Goal: Communication & Community: Ask a question

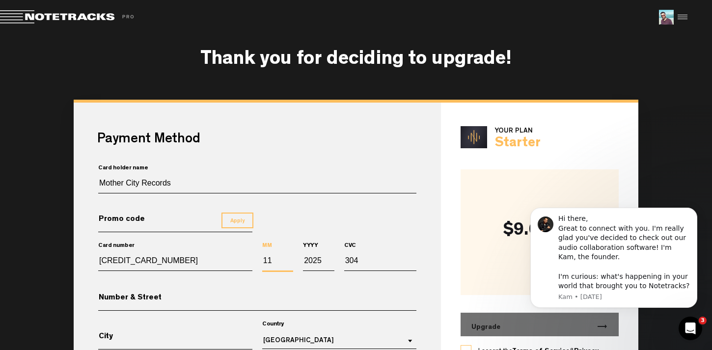
scroll to position [69, 0]
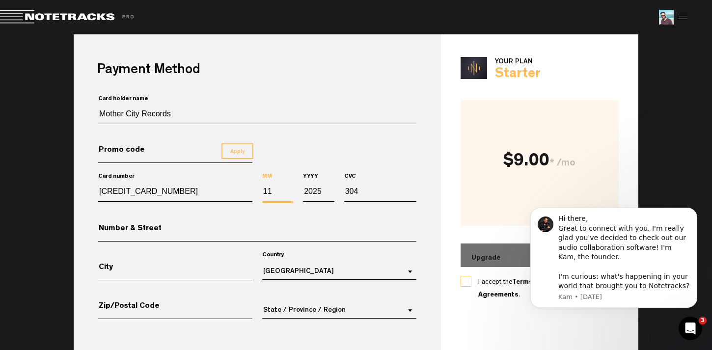
type input "1"
type input "08"
click at [318, 191] on input "2025" at bounding box center [318, 193] width 31 height 17
type input "2030"
click at [362, 193] on input "304" at bounding box center [380, 193] width 72 height 17
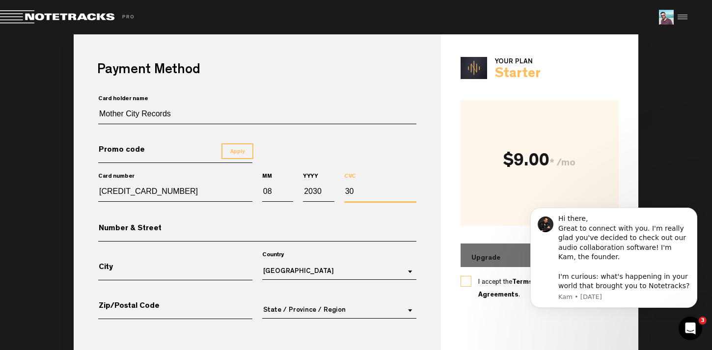
type input "3"
type input "244"
click at [371, 140] on div "Card holder name Mother City Records" at bounding box center [257, 121] width 328 height 39
click at [177, 235] on input "Number & Street" at bounding box center [257, 232] width 318 height 17
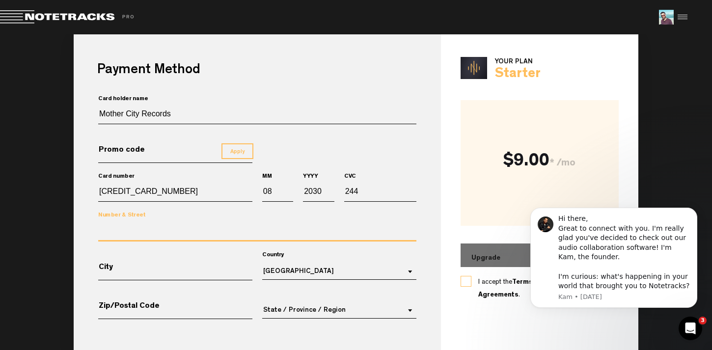
type input "[GEOGRAPHIC_DATA]"
type input "7925."
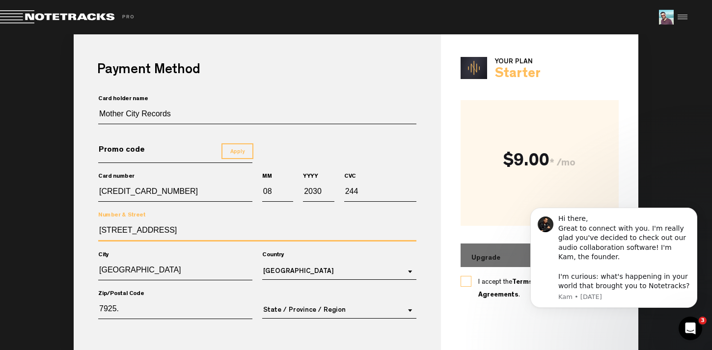
drag, startPoint x: 202, startPoint y: 230, endPoint x: 96, endPoint y: 220, distance: 106.6
click at [96, 220] on div "[GEOGRAPHIC_DATA], 160" at bounding box center [257, 239] width 328 height 40
type input "3 Nordia Mansions, [STREET_ADDRESS]"
click at [406, 271] on span "Country: Canada" at bounding box center [408, 271] width 12 height 10
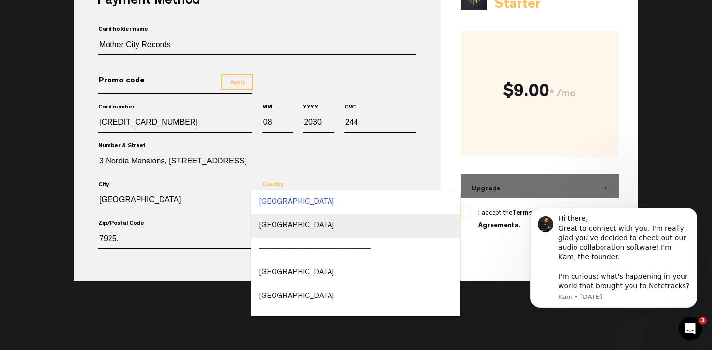
click at [356, 237] on md-option "[GEOGRAPHIC_DATA]" at bounding box center [356, 226] width 209 height 24
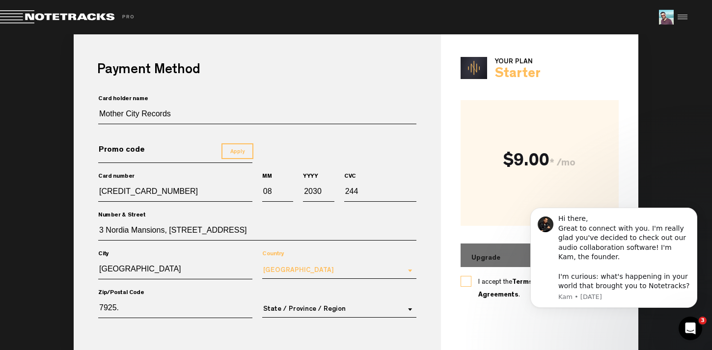
click at [407, 268] on span "Country: United States" at bounding box center [408, 270] width 12 height 10
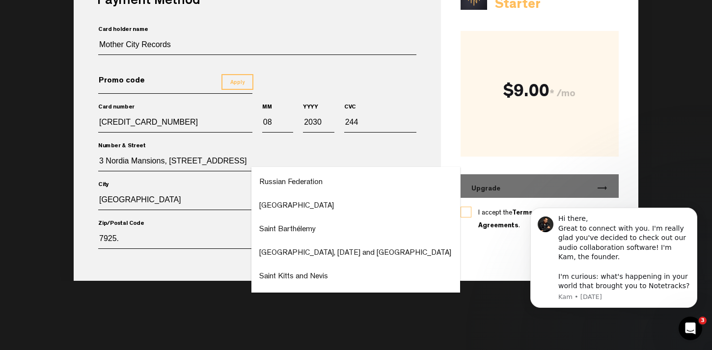
scroll to position [4783, 0]
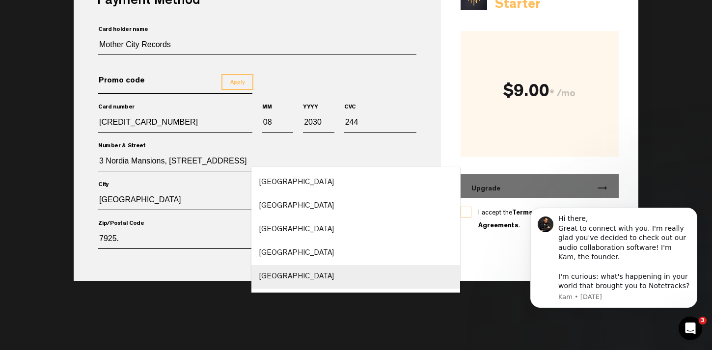
click at [359, 277] on md-option "[GEOGRAPHIC_DATA]" at bounding box center [356, 277] width 209 height 24
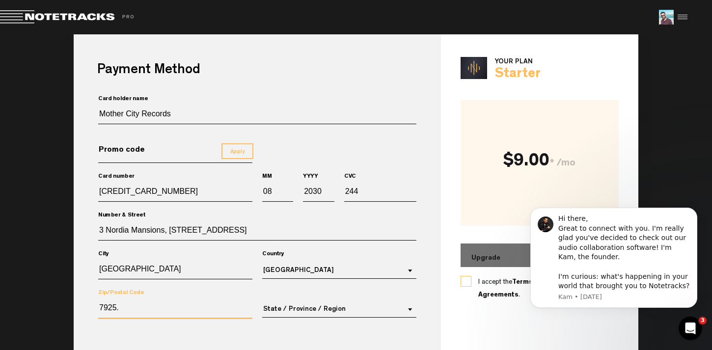
click at [127, 307] on input "7925." at bounding box center [175, 310] width 154 height 18
type input "7925"
click at [404, 308] on md-select "State / Province / Region [GEOGRAPHIC_DATA] [GEOGRAPHIC_DATA] [GEOGRAPHIC_DATA]…" at bounding box center [339, 309] width 154 height 17
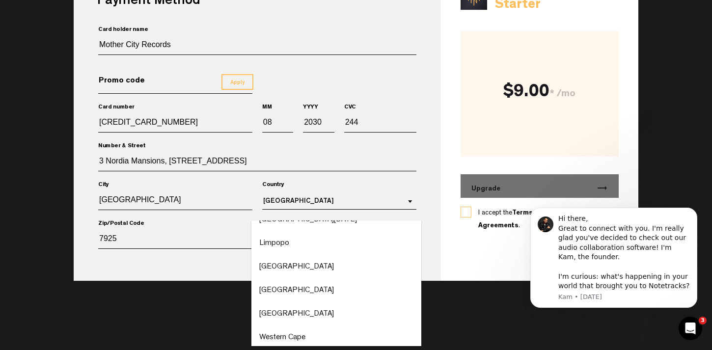
scroll to position [86, 0]
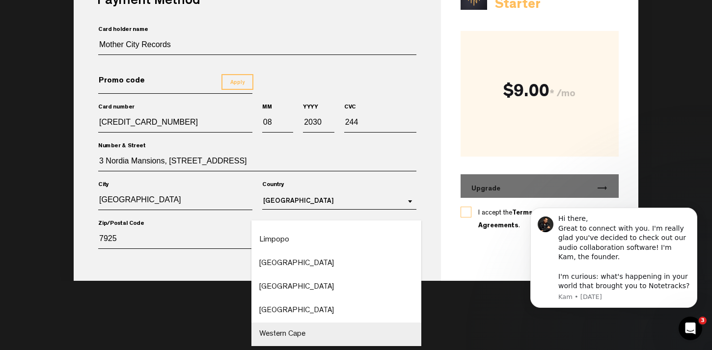
click at [317, 334] on md-option "Western Cape" at bounding box center [337, 335] width 170 height 24
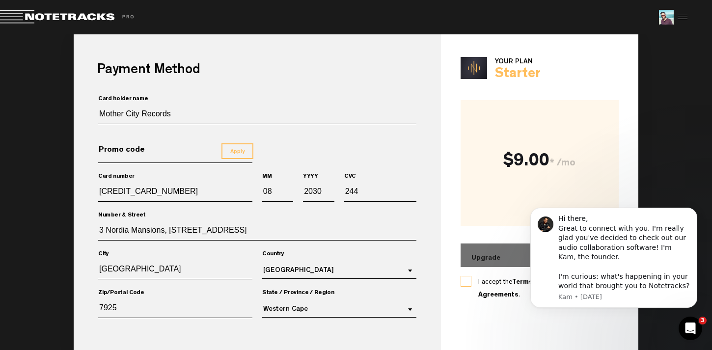
click at [699, 206] on div "Hi there, Great to connect with you. I'm really glad you've decided to check ou…" at bounding box center [614, 246] width 181 height 123
click at [697, 211] on icon "Dismiss notification" at bounding box center [694, 210] width 5 height 5
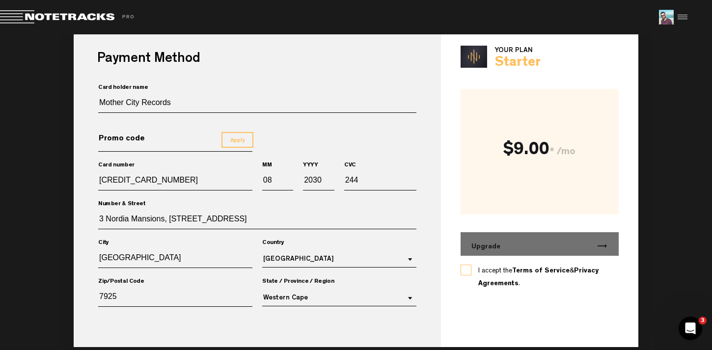
scroll to position [80, 0]
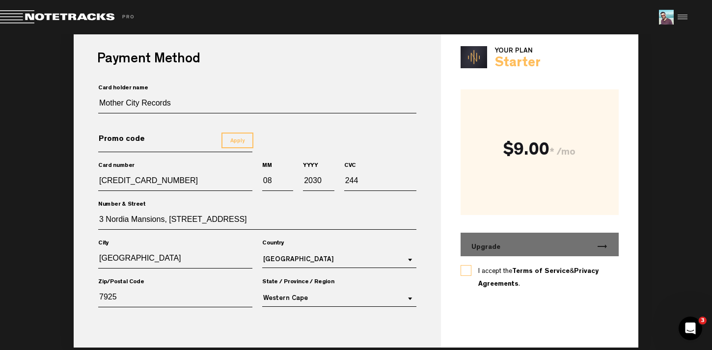
click at [478, 270] on label "I accept the Terms of Service & Privacy Agreements ." at bounding box center [539, 278] width 123 height 26
click at [0, 0] on input "I accept the Terms of Service & Privacy Agreements ." at bounding box center [0, 0] width 0 height 0
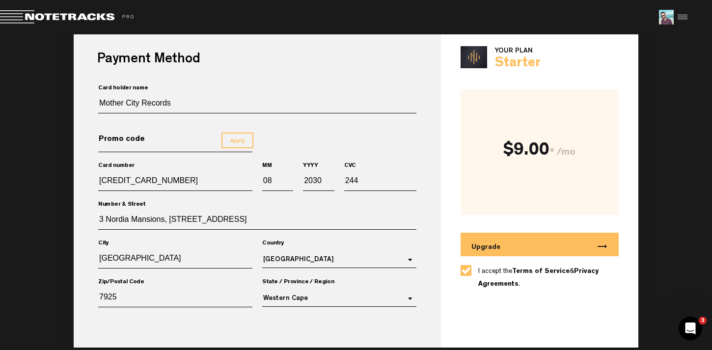
click at [506, 249] on button "Upgrade trending_flat" at bounding box center [540, 245] width 159 height 24
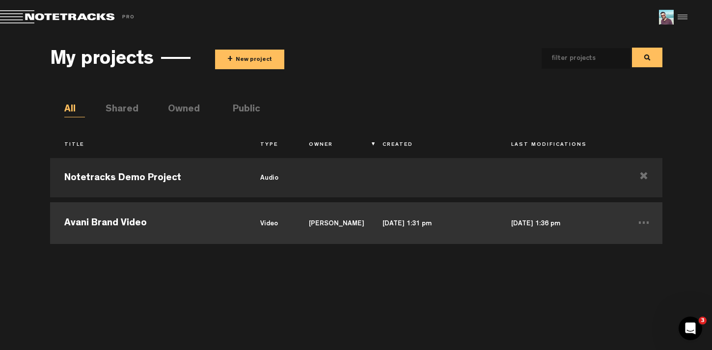
click at [177, 220] on td "Avani Brand Video" at bounding box center [148, 222] width 196 height 44
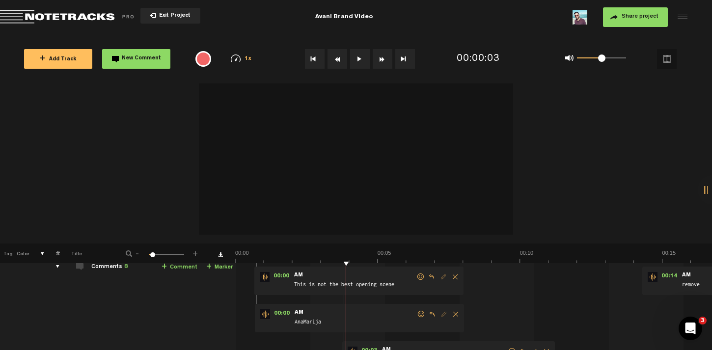
scroll to position [48, 0]
click at [320, 282] on span "This is not the best opening scene" at bounding box center [354, 286] width 123 height 11
click at [328, 318] on span "AnaMarija" at bounding box center [355, 323] width 123 height 11
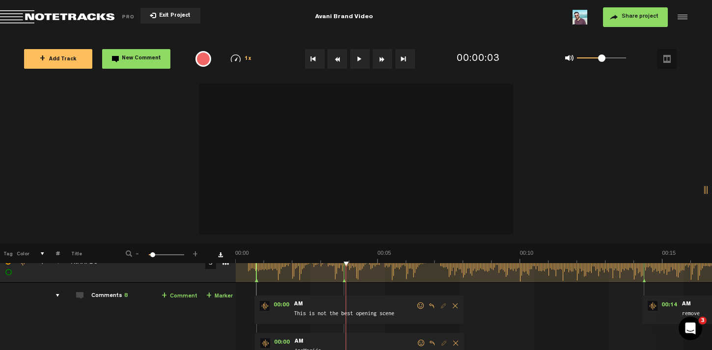
scroll to position [11, 0]
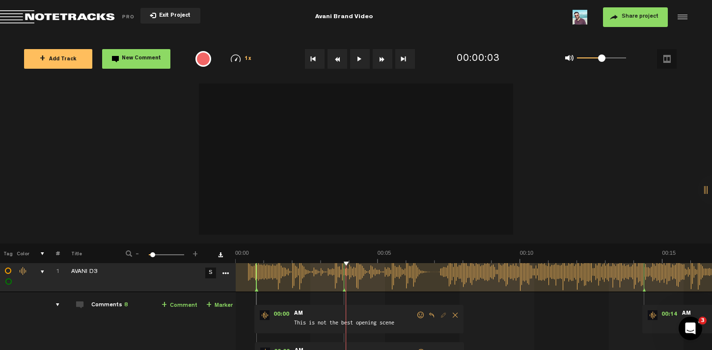
click at [256, 297] on hr at bounding box center [256, 302] width 1 height 20
click at [256, 298] on hr at bounding box center [256, 320] width 1 height 57
drag, startPoint x: 349, startPoint y: 267, endPoint x: 265, endPoint y: 267, distance: 84.0
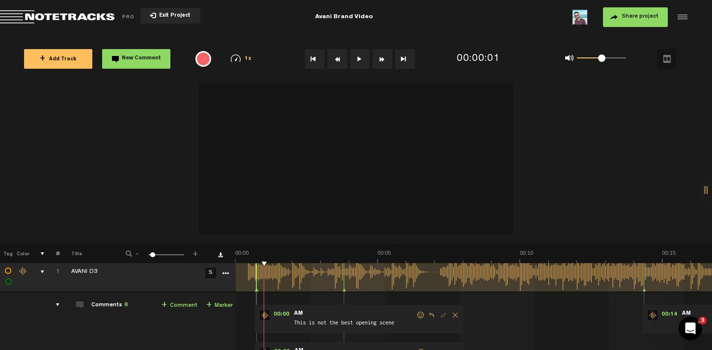
drag, startPoint x: 265, startPoint y: 264, endPoint x: 253, endPoint y: 263, distance: 11.8
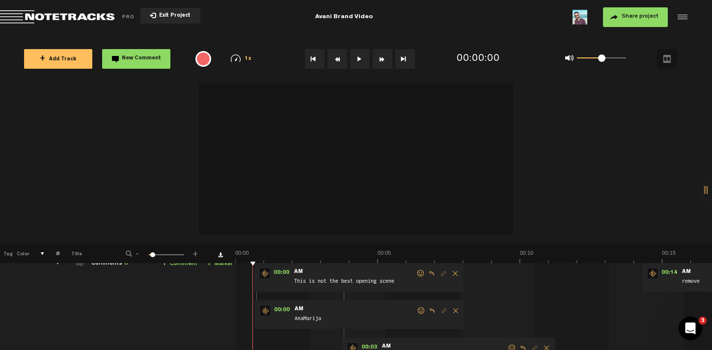
scroll to position [0, 0]
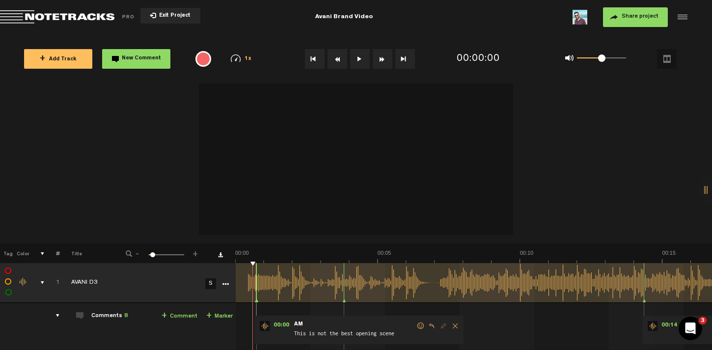
click at [256, 292] on div at bounding box center [256, 282] width 0 height 39
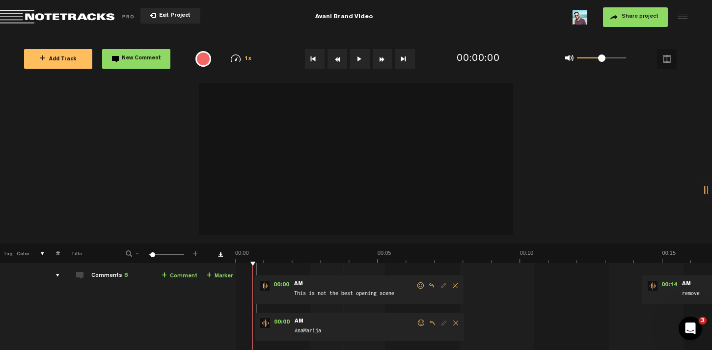
scroll to position [40, 0]
click at [257, 311] on hr at bounding box center [256, 291] width 1 height 57
click at [266, 288] on img at bounding box center [265, 286] width 10 height 10
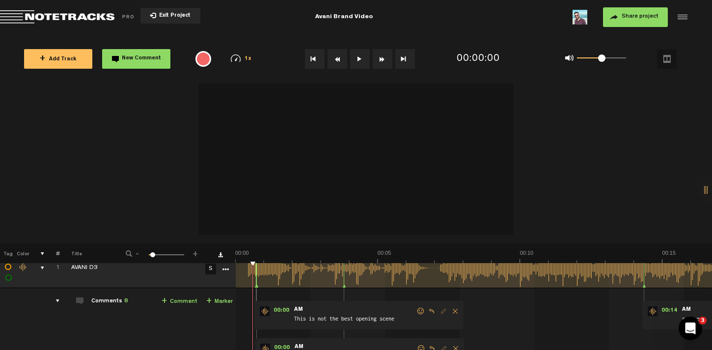
click at [256, 276] on div at bounding box center [256, 268] width 0 height 39
click at [9, 278] on label at bounding box center [9, 278] width 0 height 0
checkbox input "true"
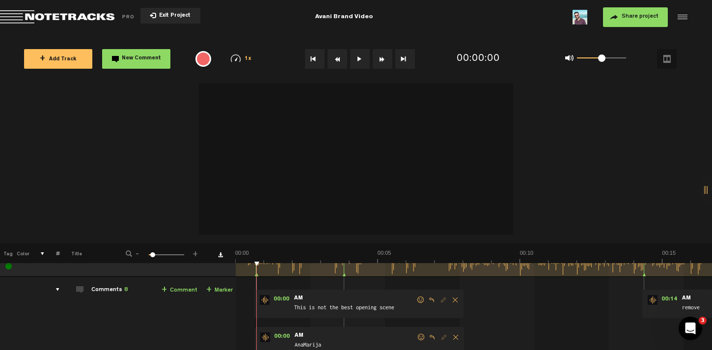
scroll to position [0, 0]
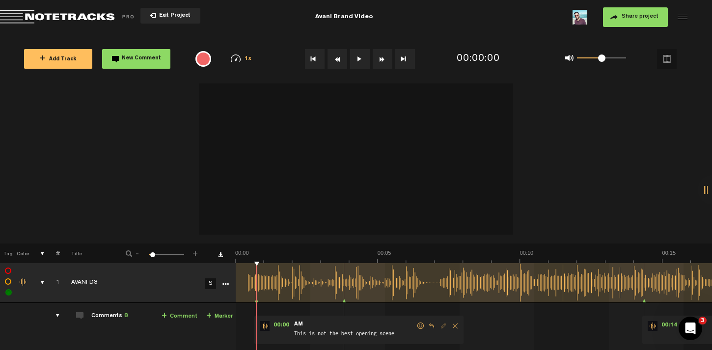
click at [644, 281] on div at bounding box center [644, 282] width 0 height 39
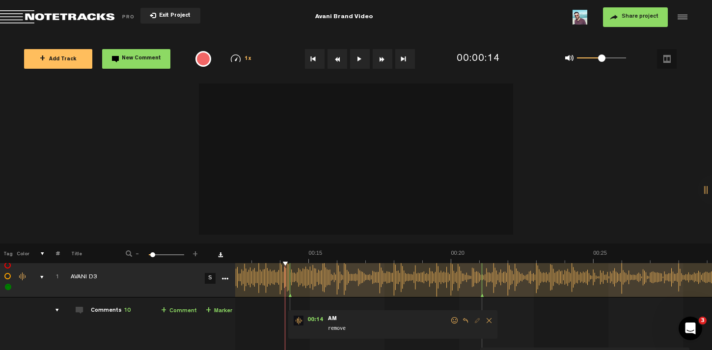
scroll to position [4, 8]
click at [482, 299] on hr at bounding box center [482, 327] width 1 height 57
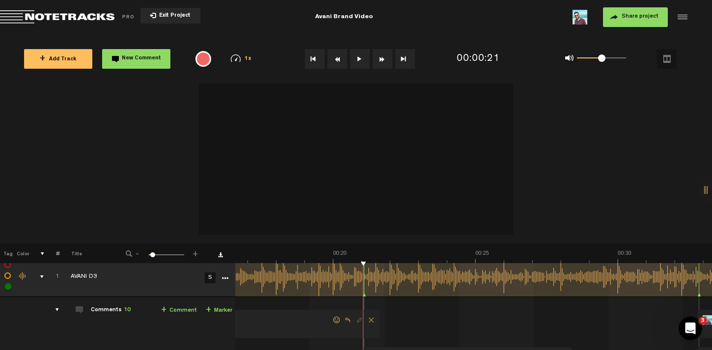
scroll to position [0, 766]
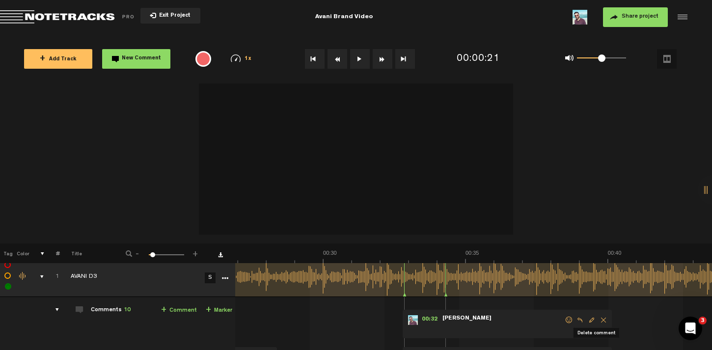
click at [598, 321] on span "Delete comment" at bounding box center [604, 320] width 12 height 7
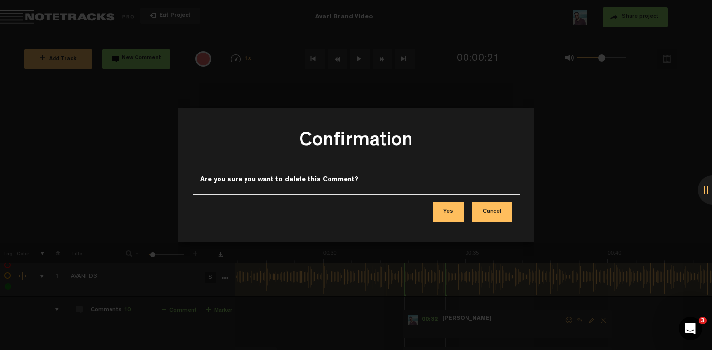
click at [447, 212] on button "Yes" at bounding box center [448, 212] width 31 height 20
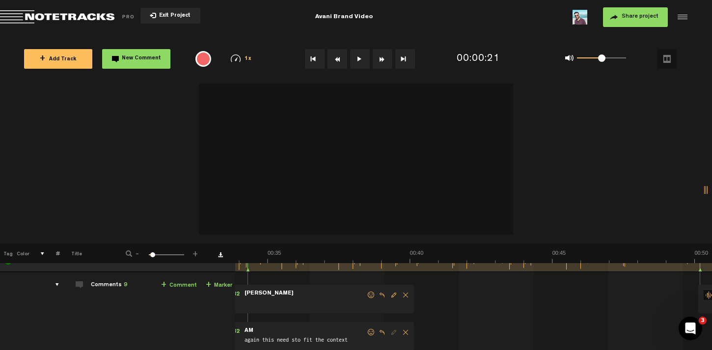
scroll to position [29, 8]
click at [400, 296] on span "Delete comment" at bounding box center [406, 296] width 12 height 7
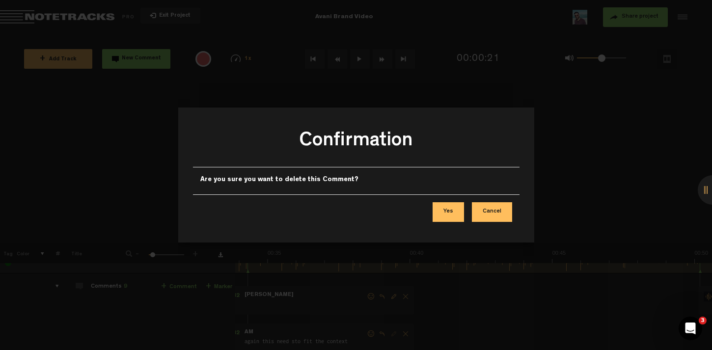
click at [446, 211] on button "Yes" at bounding box center [448, 212] width 31 height 20
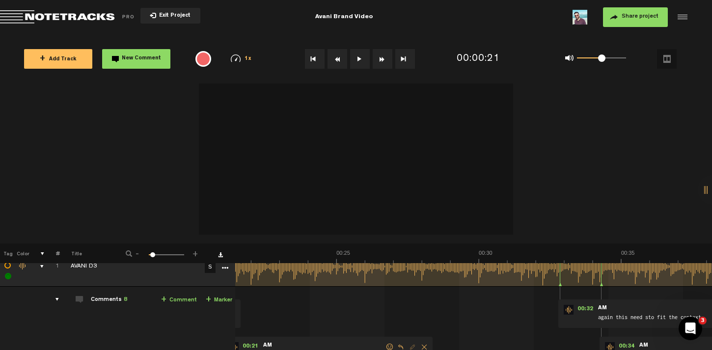
scroll to position [13, 8]
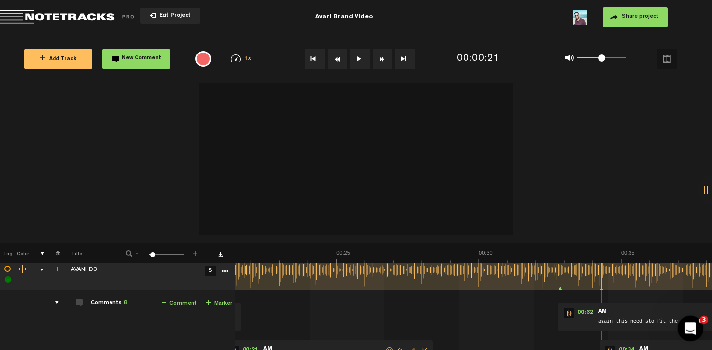
click at [688, 329] on icon "Open Intercom Messenger" at bounding box center [689, 327] width 7 height 8
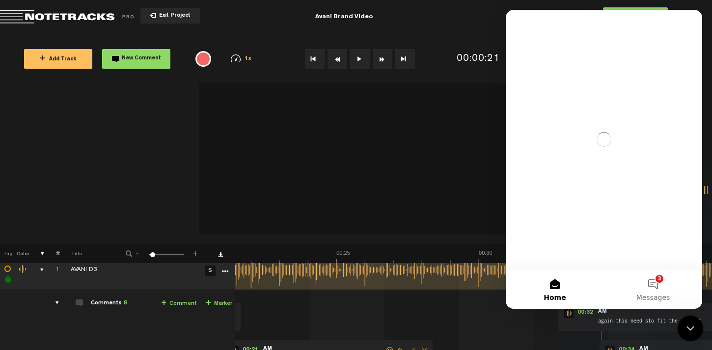
scroll to position [0, 0]
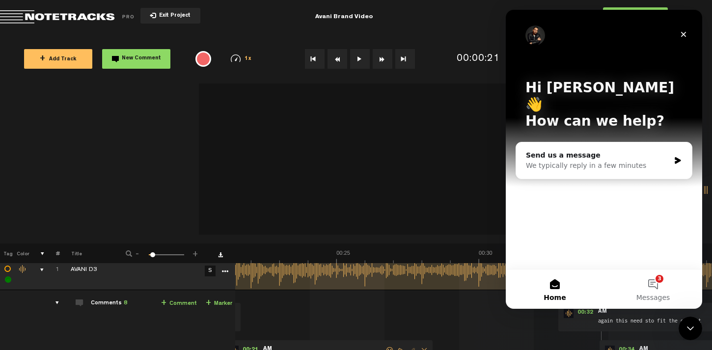
click at [609, 235] on div "Hi [PERSON_NAME] 👋 How can we help? Send us a message We typically reply in a f…" at bounding box center [604, 139] width 196 height 259
click at [657, 282] on button "3 Messages" at bounding box center [653, 289] width 98 height 39
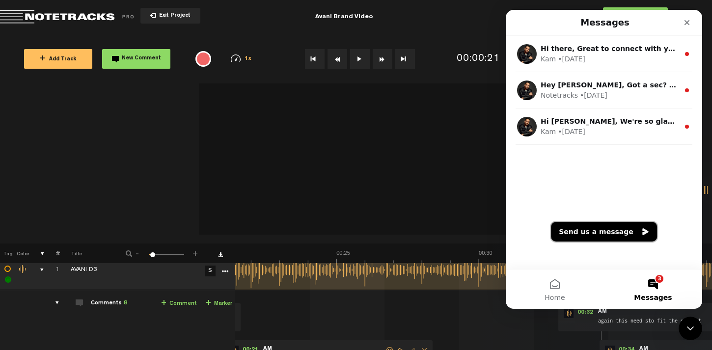
click at [623, 230] on button "Send us a message" at bounding box center [604, 232] width 106 height 20
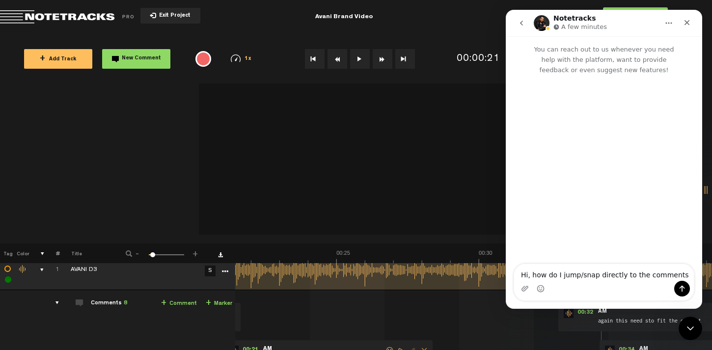
type textarea "Hi, how do I jump/snap directly to the comments?"
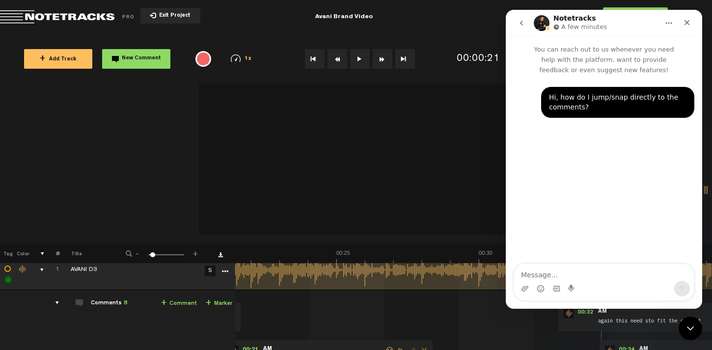
click at [666, 25] on icon "Home" at bounding box center [669, 23] width 8 height 8
click at [524, 22] on icon "go back" at bounding box center [522, 23] width 8 height 8
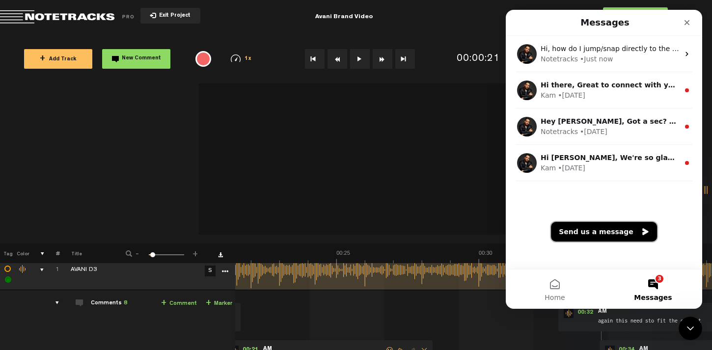
click at [598, 233] on button "Send us a message" at bounding box center [604, 232] width 106 height 20
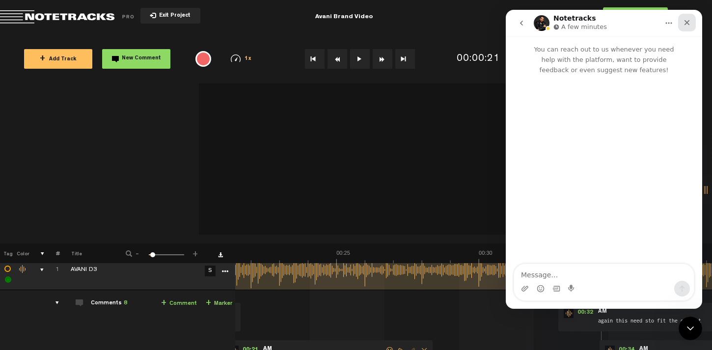
click at [690, 21] on icon "Close" at bounding box center [687, 23] width 8 height 8
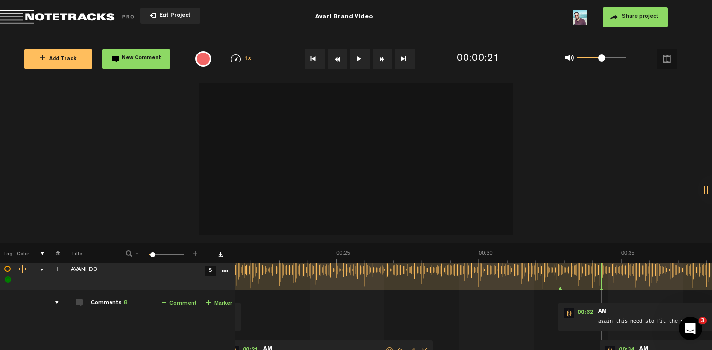
click at [560, 280] on div at bounding box center [560, 270] width 0 height 39
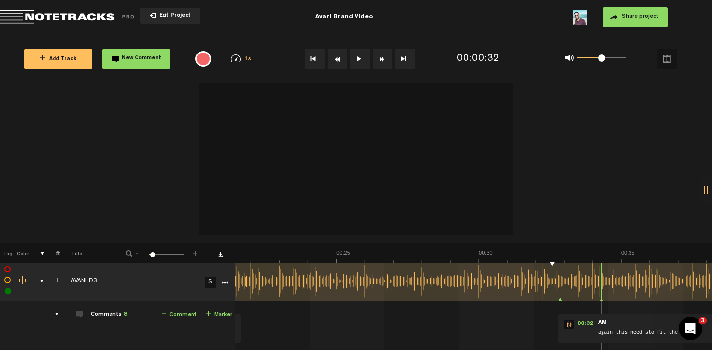
scroll to position [0, 8]
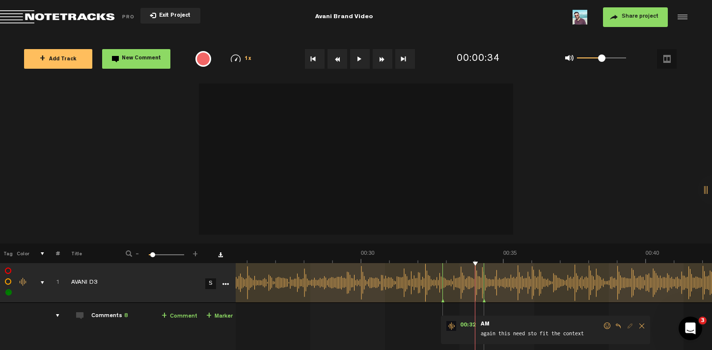
scroll to position [0, 0]
click at [483, 254] on img at bounding box center [699, 257] width 2385 height 14
click at [104, 315] on div "Comments 8" at bounding box center [109, 316] width 36 height 8
click at [56, 314] on div "comments" at bounding box center [53, 316] width 15 height 10
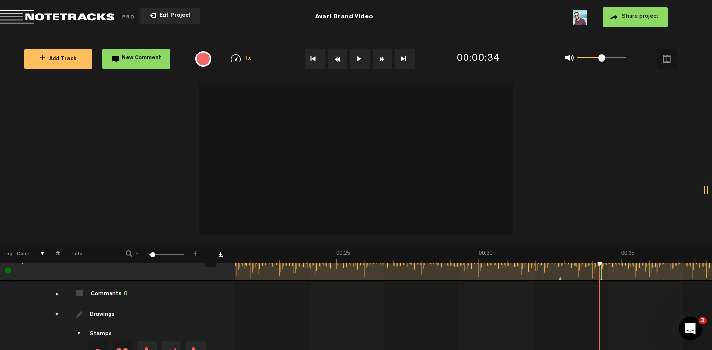
scroll to position [4, 0]
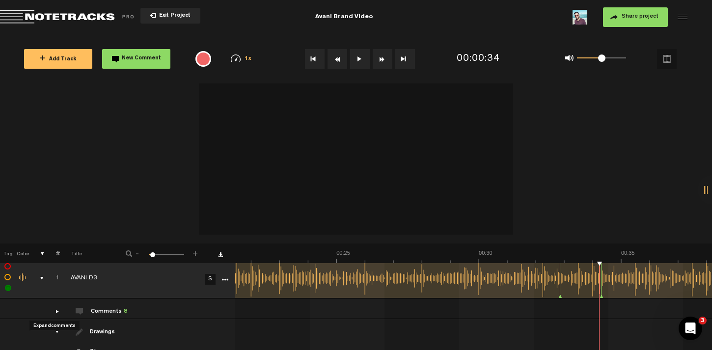
click at [58, 311] on div "comments" at bounding box center [53, 312] width 15 height 10
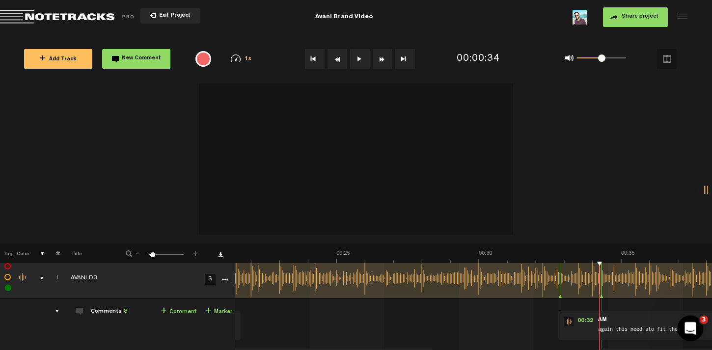
click at [688, 325] on icon "Open Intercom Messenger" at bounding box center [689, 327] width 16 height 16
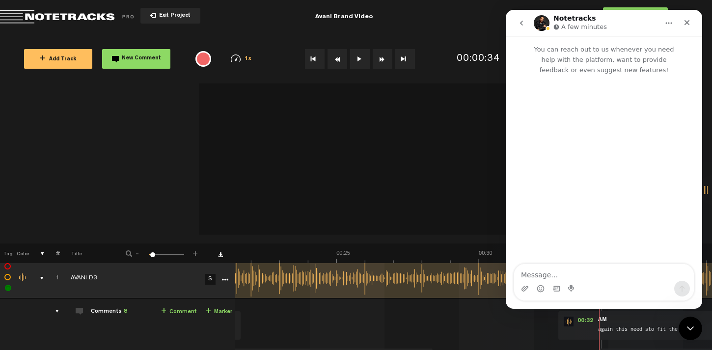
click at [522, 23] on icon "go back" at bounding box center [522, 23] width 8 height 8
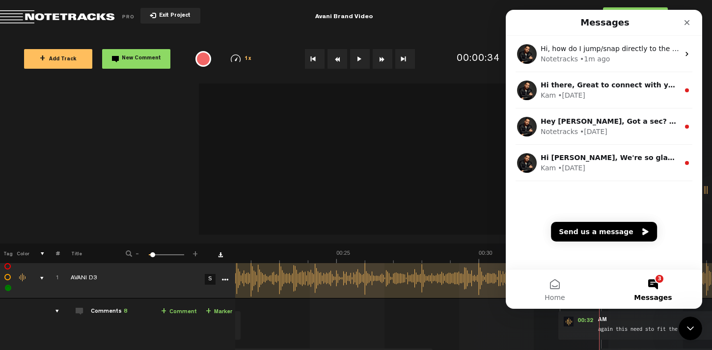
click at [655, 285] on button "3 Messages" at bounding box center [653, 289] width 98 height 39
click at [610, 230] on button "Send us a message" at bounding box center [604, 232] width 106 height 20
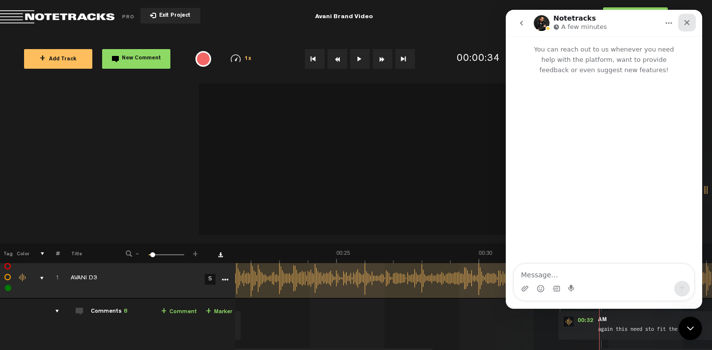
click at [687, 21] on icon "Close" at bounding box center [687, 23] width 8 height 8
